Goal: Task Accomplishment & Management: Complete application form

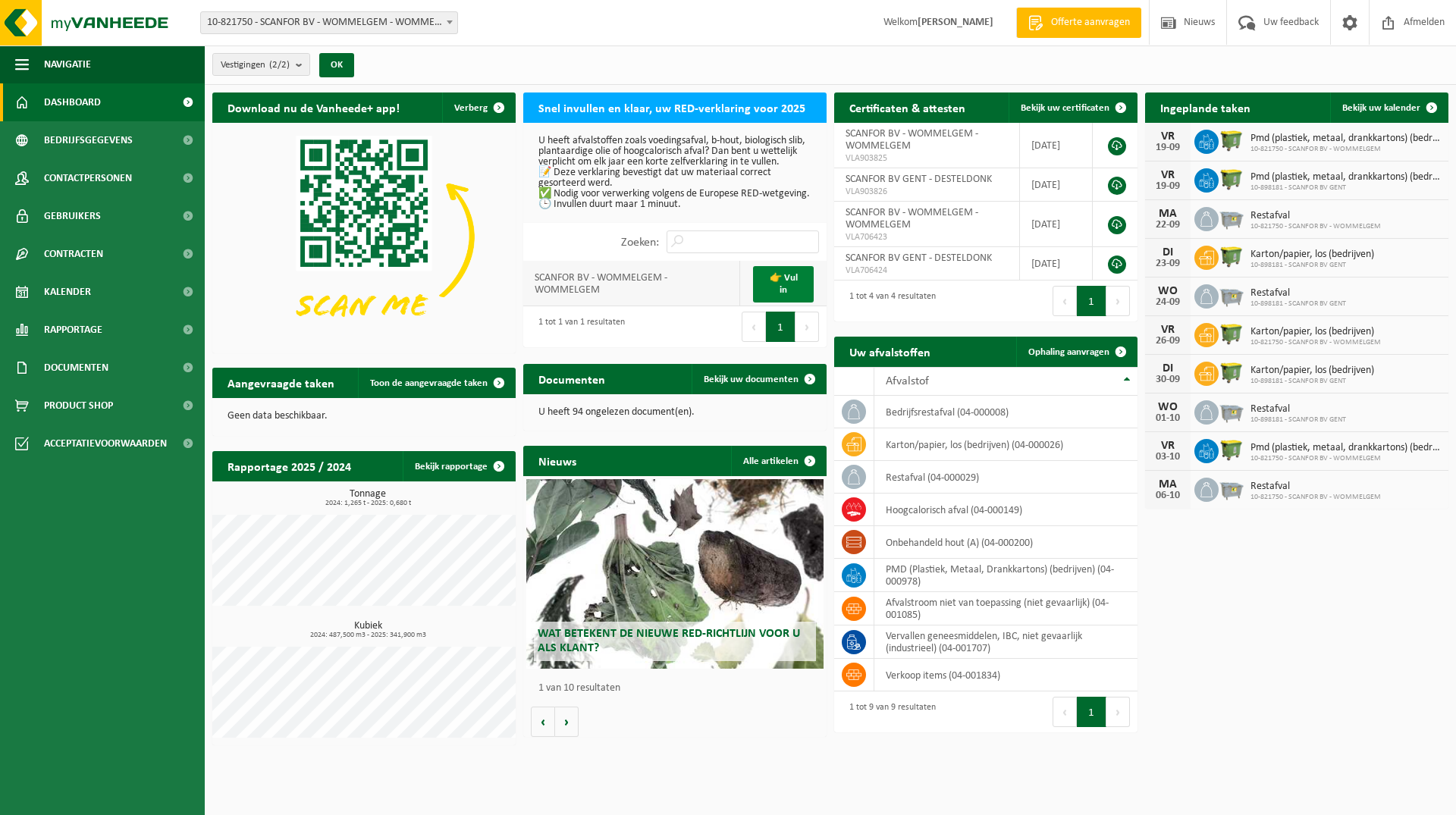
click at [798, 290] on link "👉 Vul in" at bounding box center [783, 284] width 61 height 36
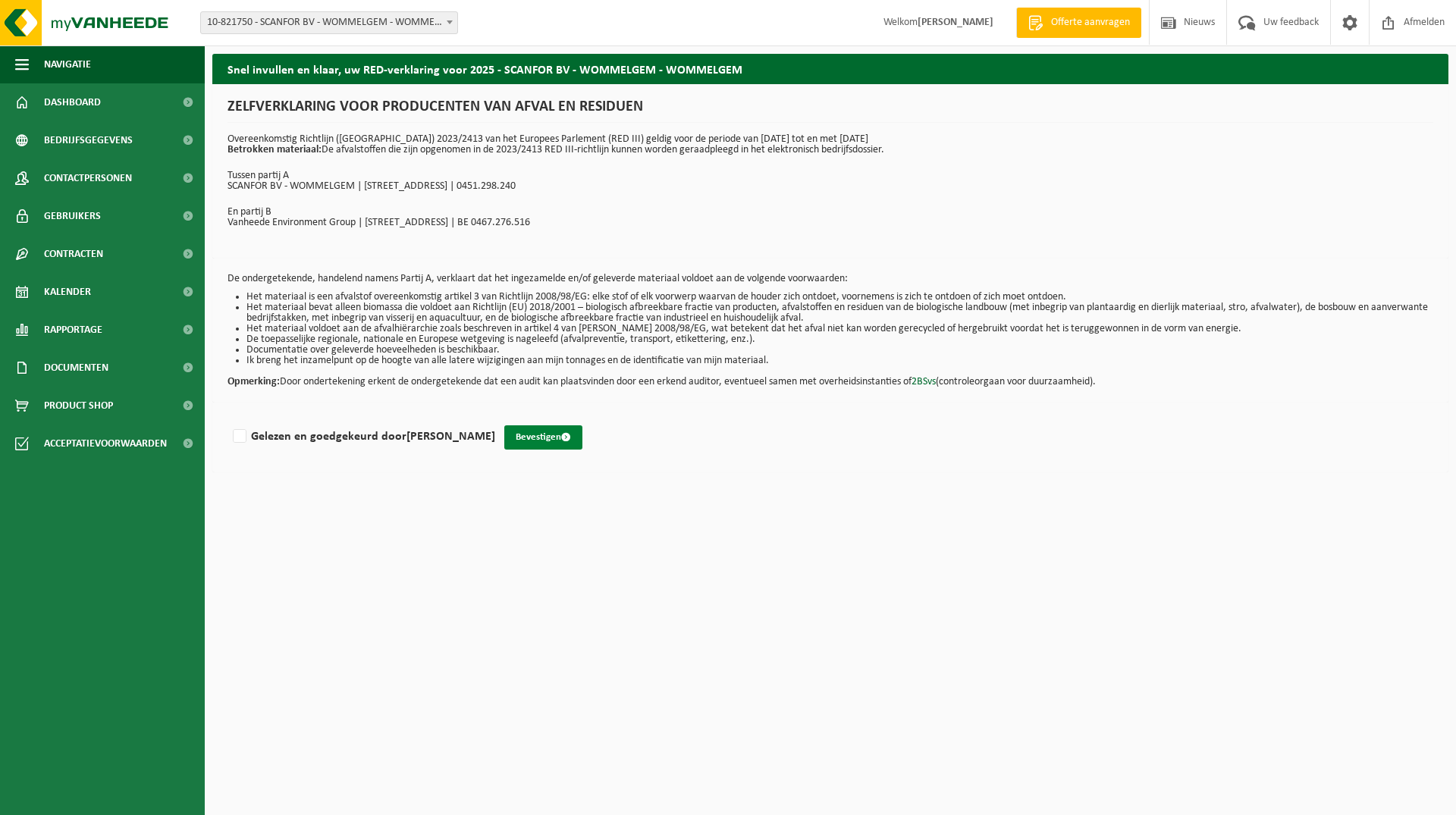
click at [526, 442] on button "Bevestigen" at bounding box center [543, 437] width 78 height 24
click at [534, 439] on button "Bevestigen" at bounding box center [543, 437] width 78 height 24
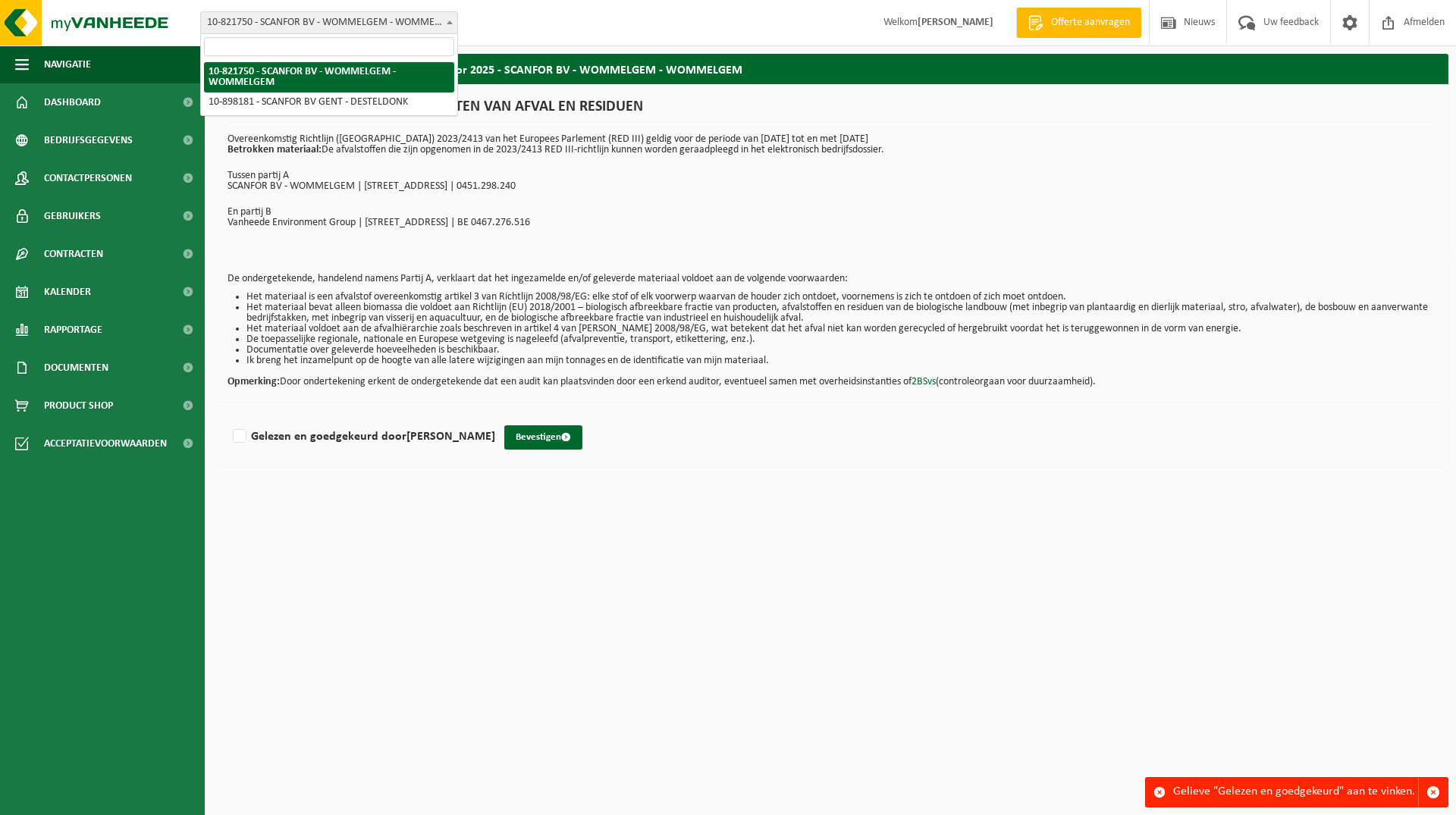
click at [451, 21] on b at bounding box center [449, 22] width 6 height 4
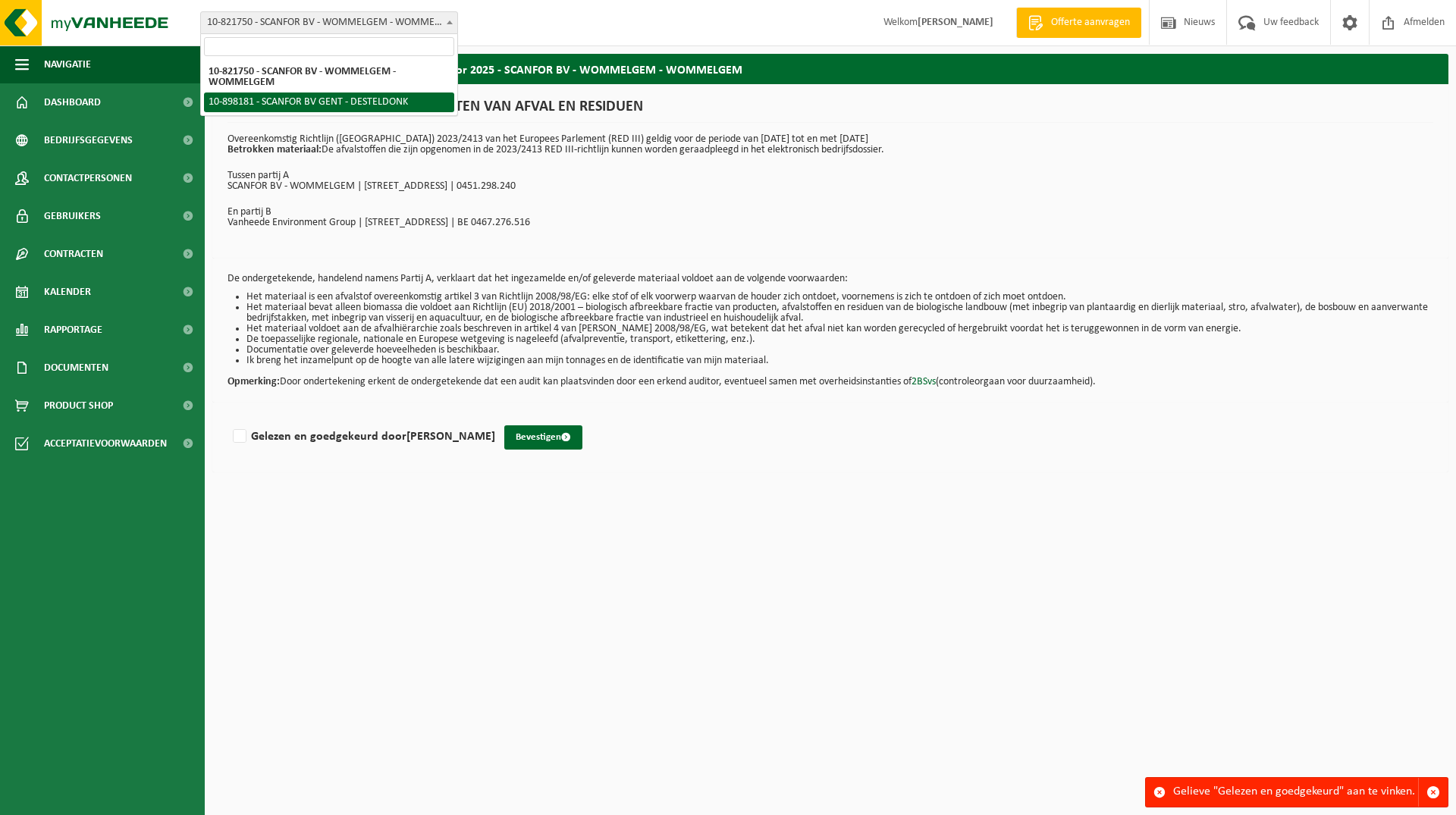
select select "118036"
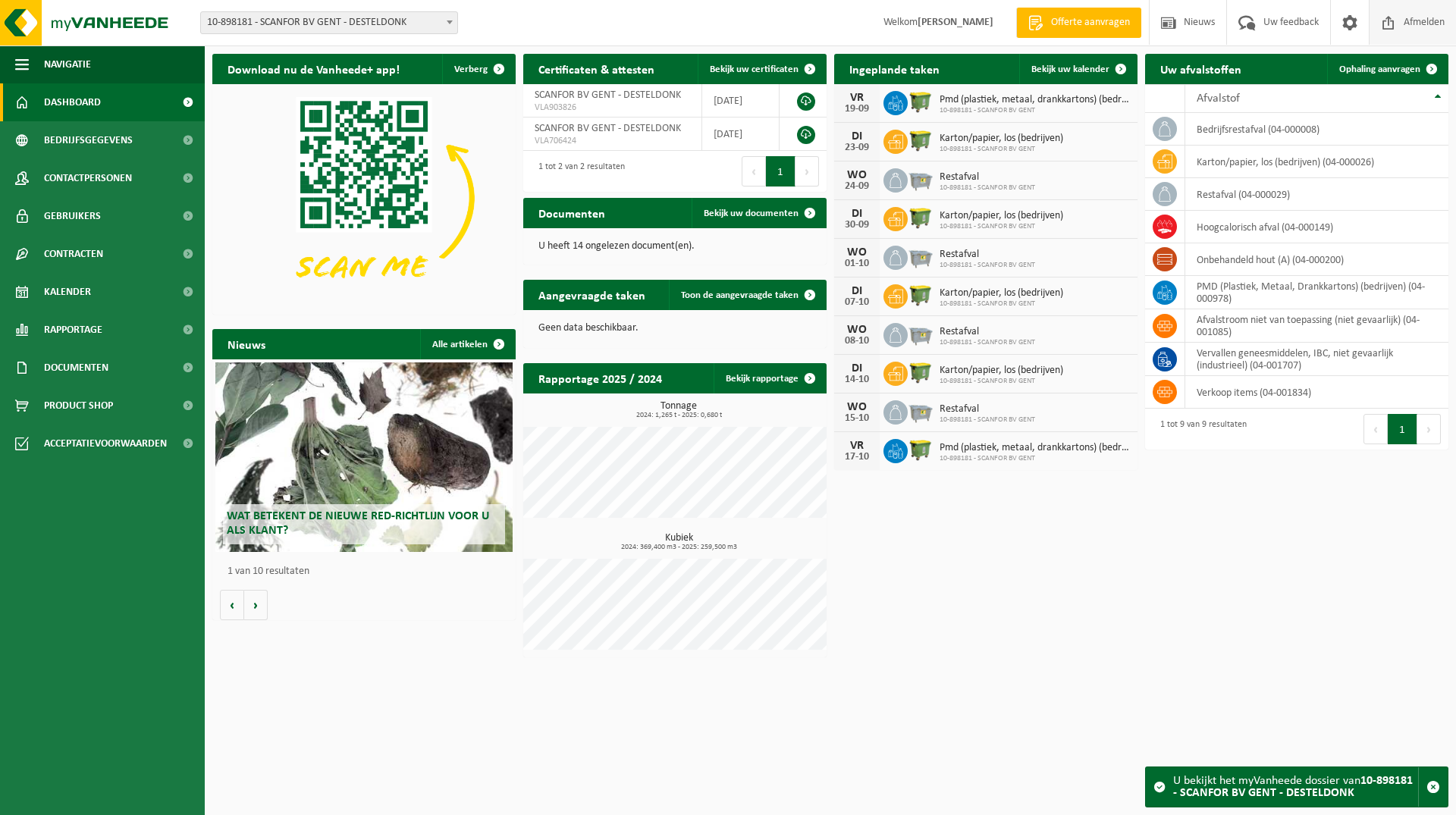
click at [1413, 17] on span "Afmelden" at bounding box center [1424, 22] width 49 height 45
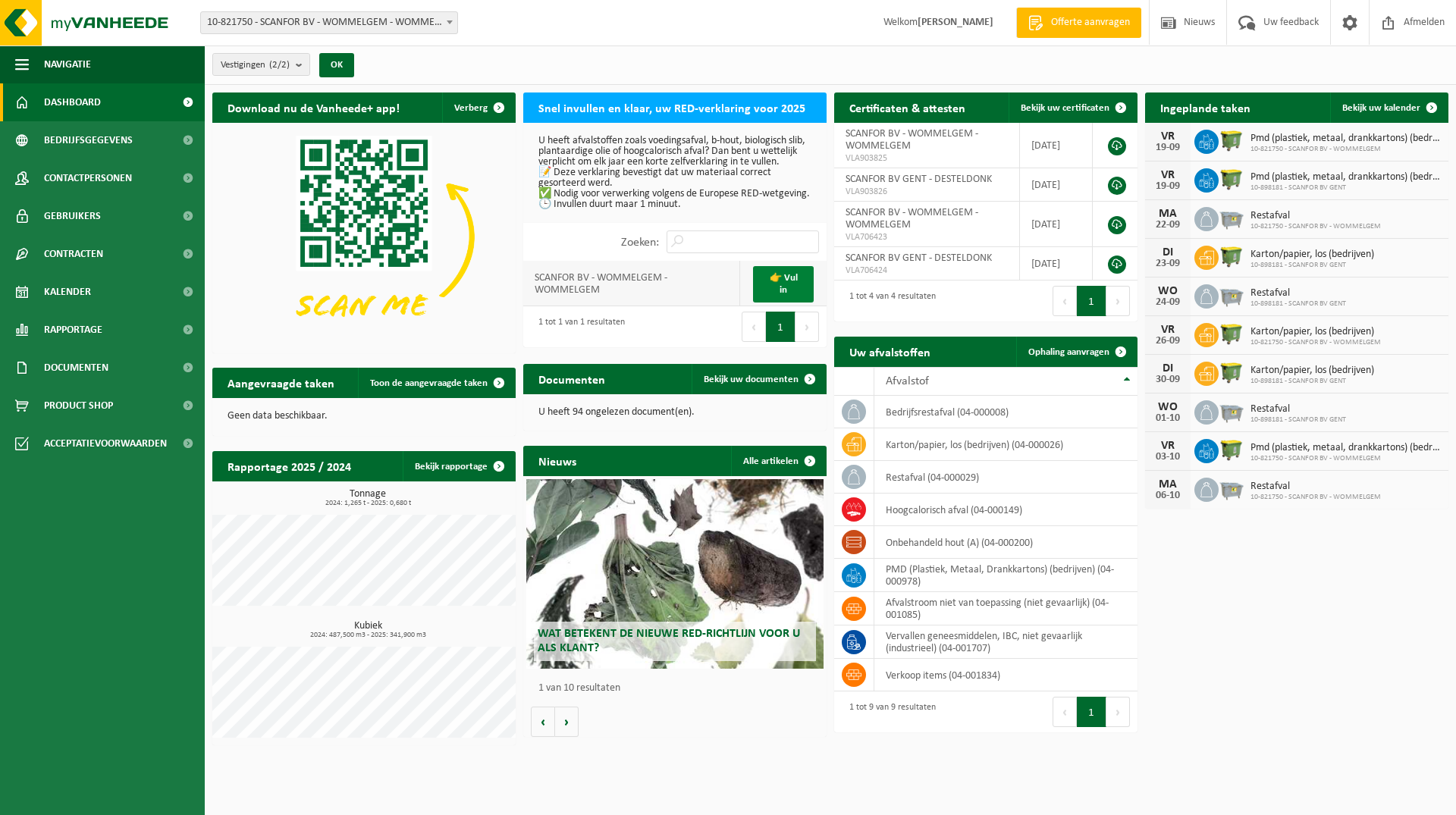
click at [798, 293] on link "👉 Vul in" at bounding box center [783, 284] width 61 height 36
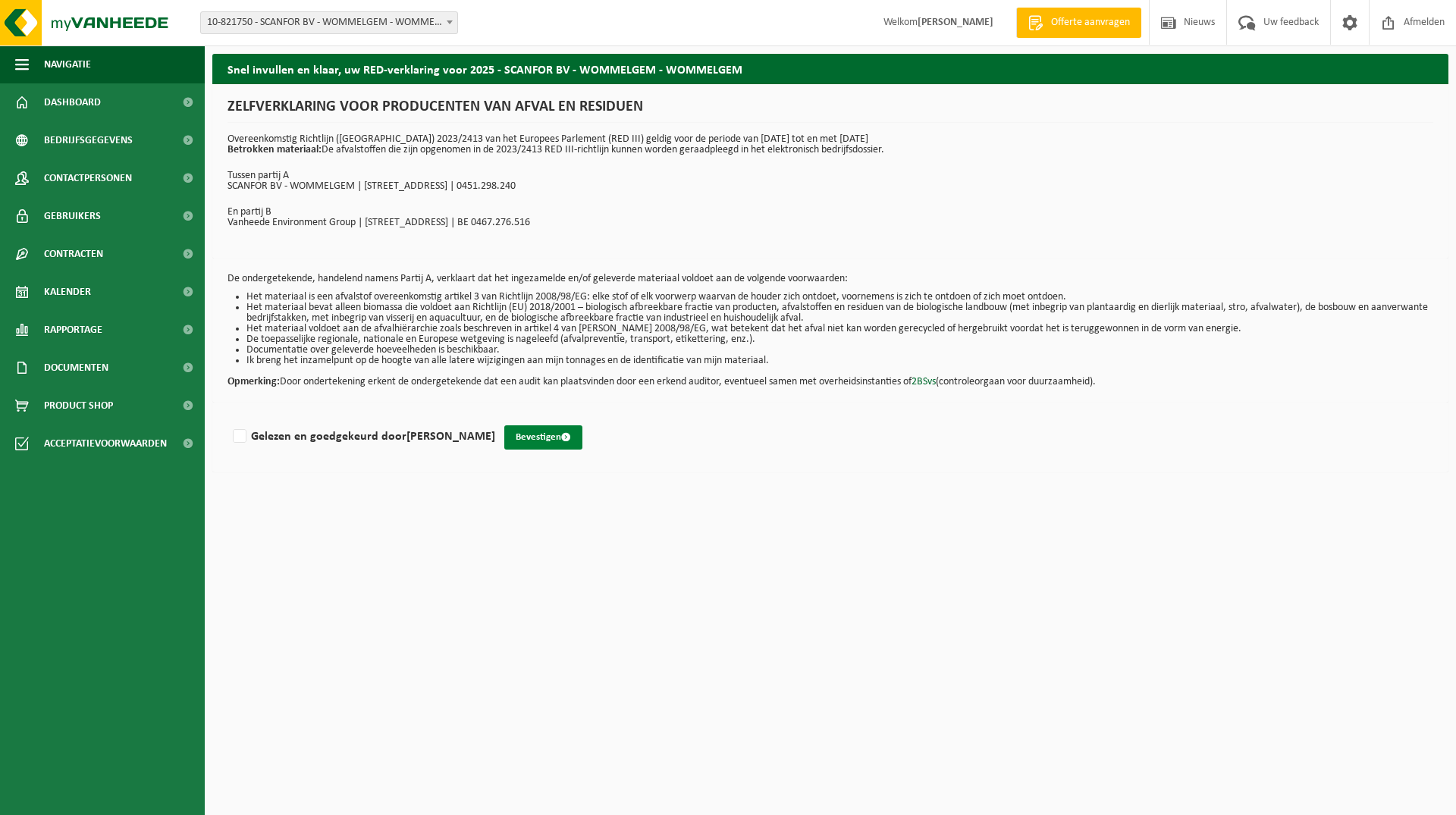
click at [527, 438] on button "Bevestigen" at bounding box center [543, 437] width 78 height 24
click at [242, 439] on label "Gelezen en goedgekeurd door [PERSON_NAME]" at bounding box center [362, 436] width 265 height 23
click at [495, 418] on input "Gelezen en goedgekeurd door [PERSON_NAME]" at bounding box center [495, 417] width 1 height 1
checkbox input "true"
click at [542, 435] on button "Bevestigen" at bounding box center [543, 437] width 78 height 24
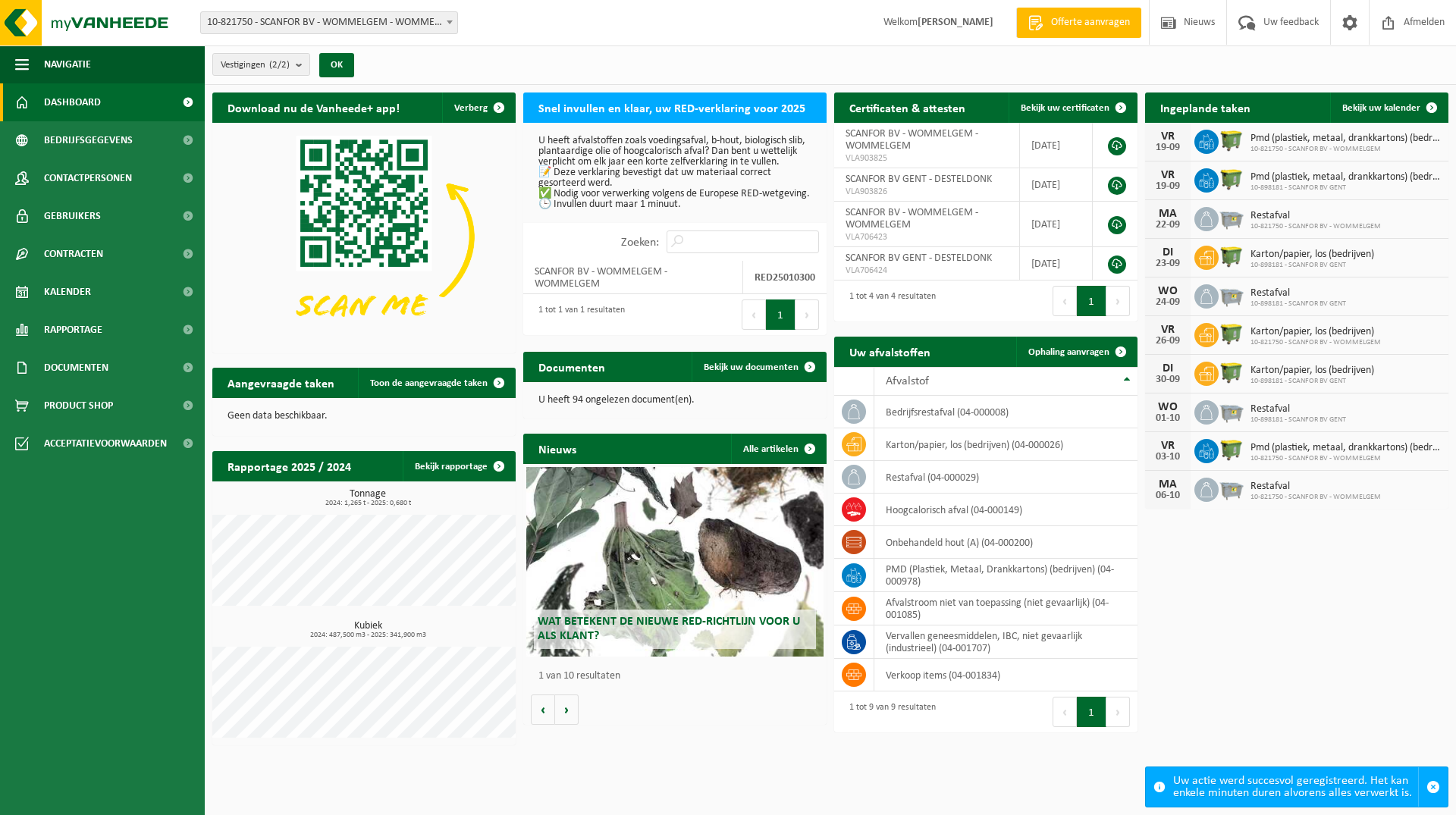
click at [633, 21] on div "Vestiging: 10-821750 - SCANFOR BV - WOMMELGEM - WOMMELGEM 10-898181 - SCANFOR B…" at bounding box center [728, 23] width 1456 height 46
click at [604, 401] on p "U heeft 94 ongelezen document(en)." at bounding box center [674, 401] width 273 height 11
click at [1419, 13] on span "Afmelden" at bounding box center [1424, 22] width 49 height 45
